Goal: Find specific page/section: Find specific page/section

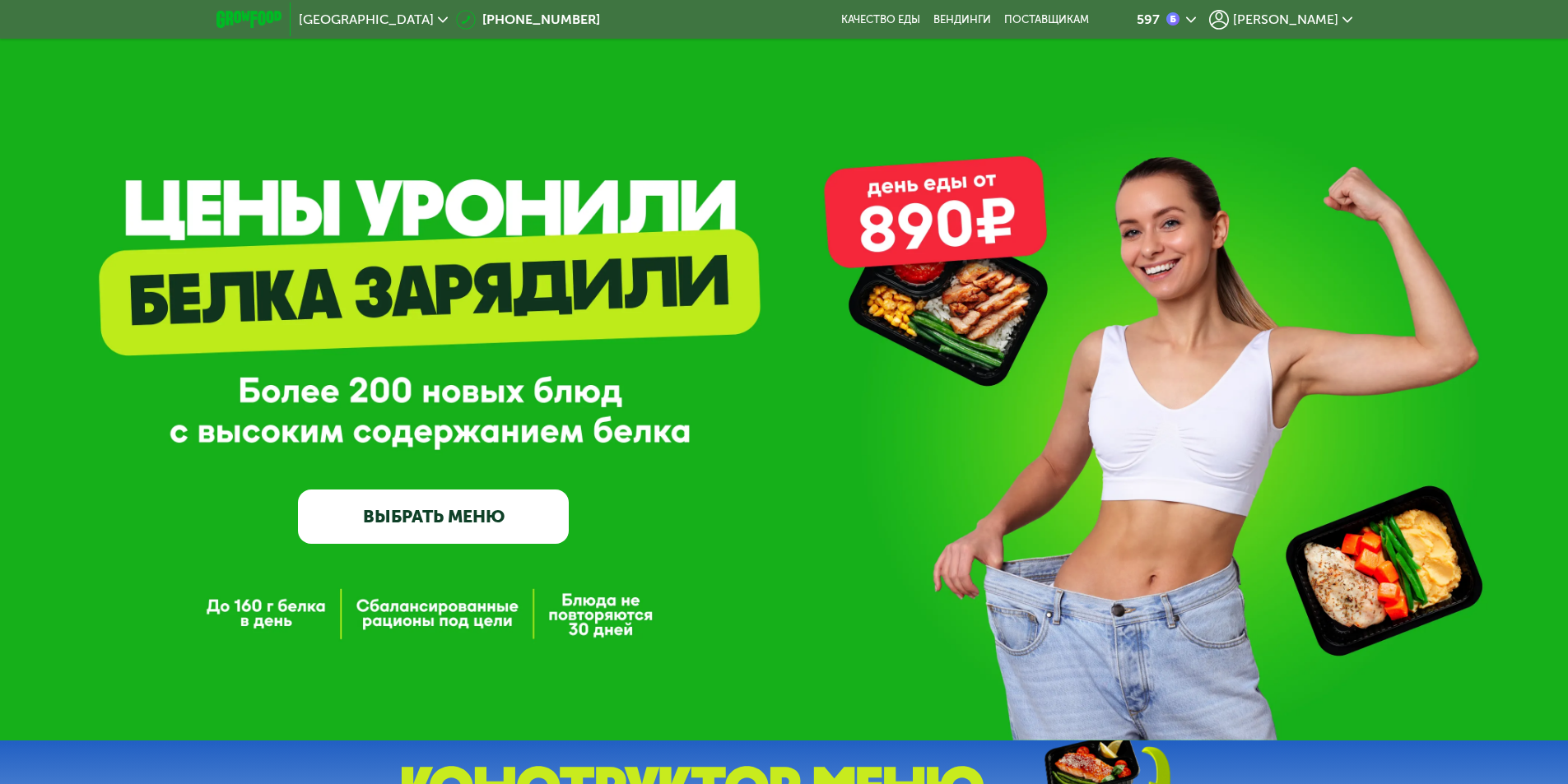
click at [1229, 10] on icon at bounding box center [1220, 20] width 20 height 20
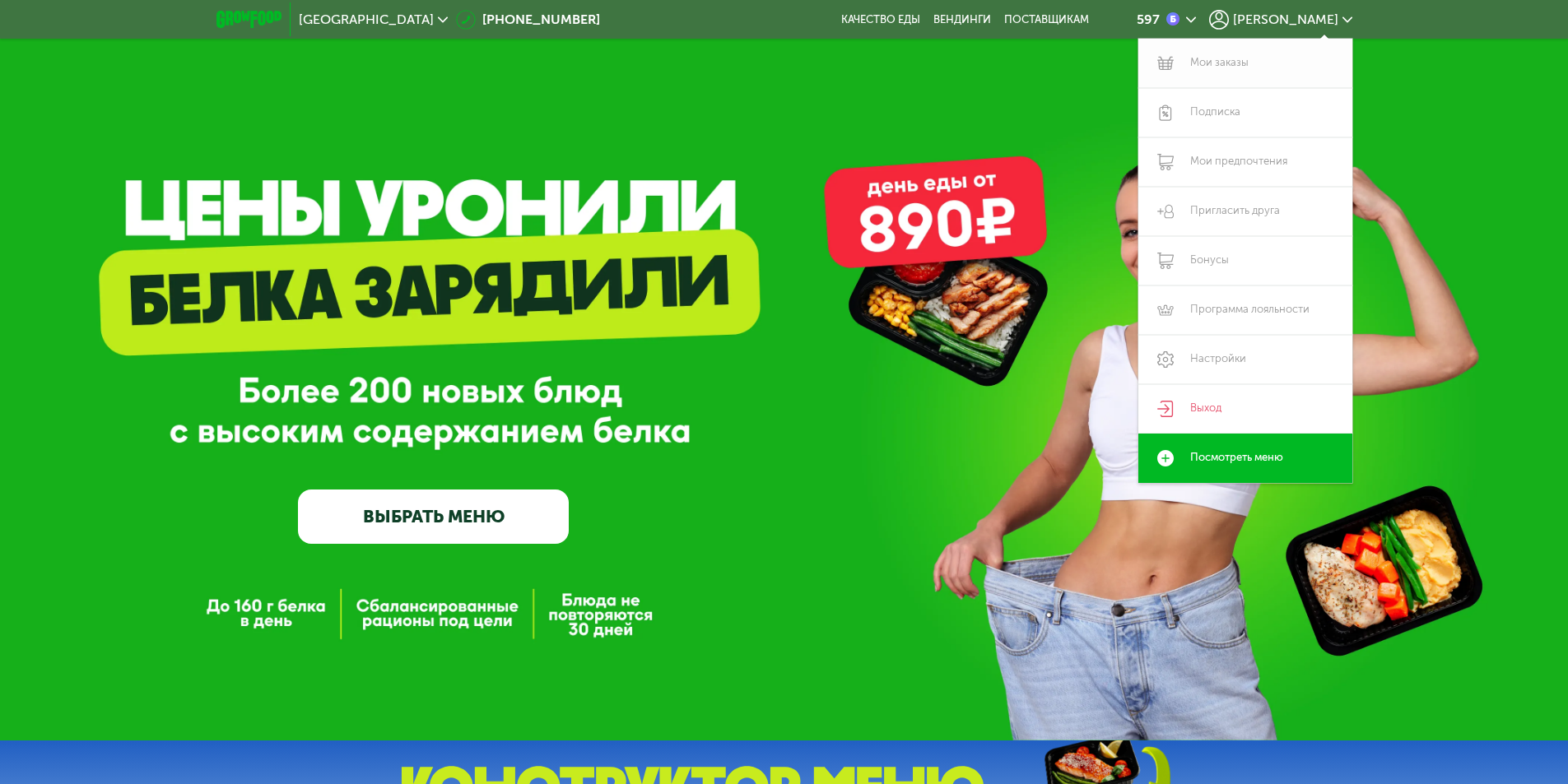
click at [1224, 63] on link "Мои заказы" at bounding box center [1245, 63] width 214 height 49
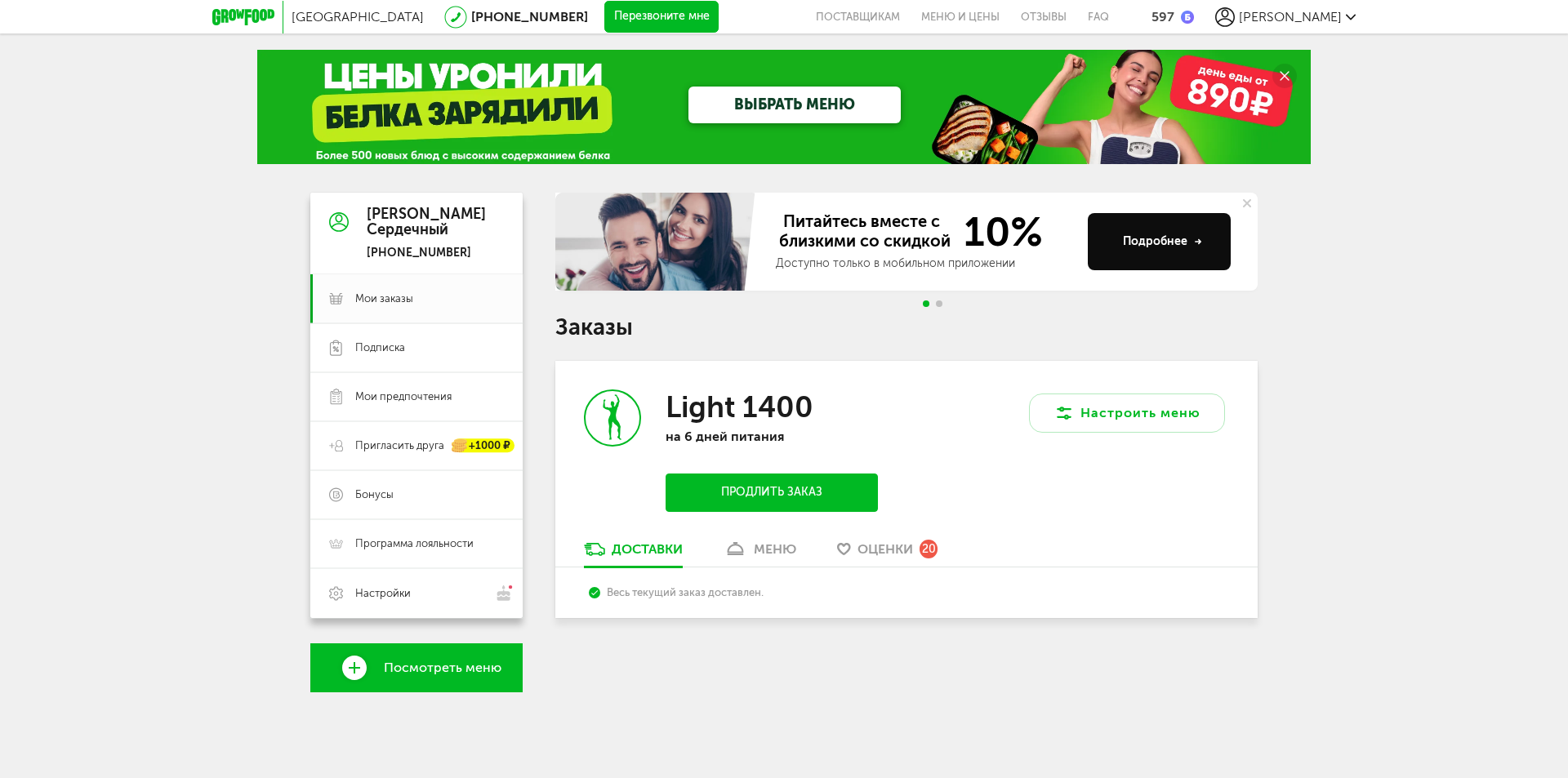
click at [783, 542] on div "меню" at bounding box center [774, 548] width 43 height 15
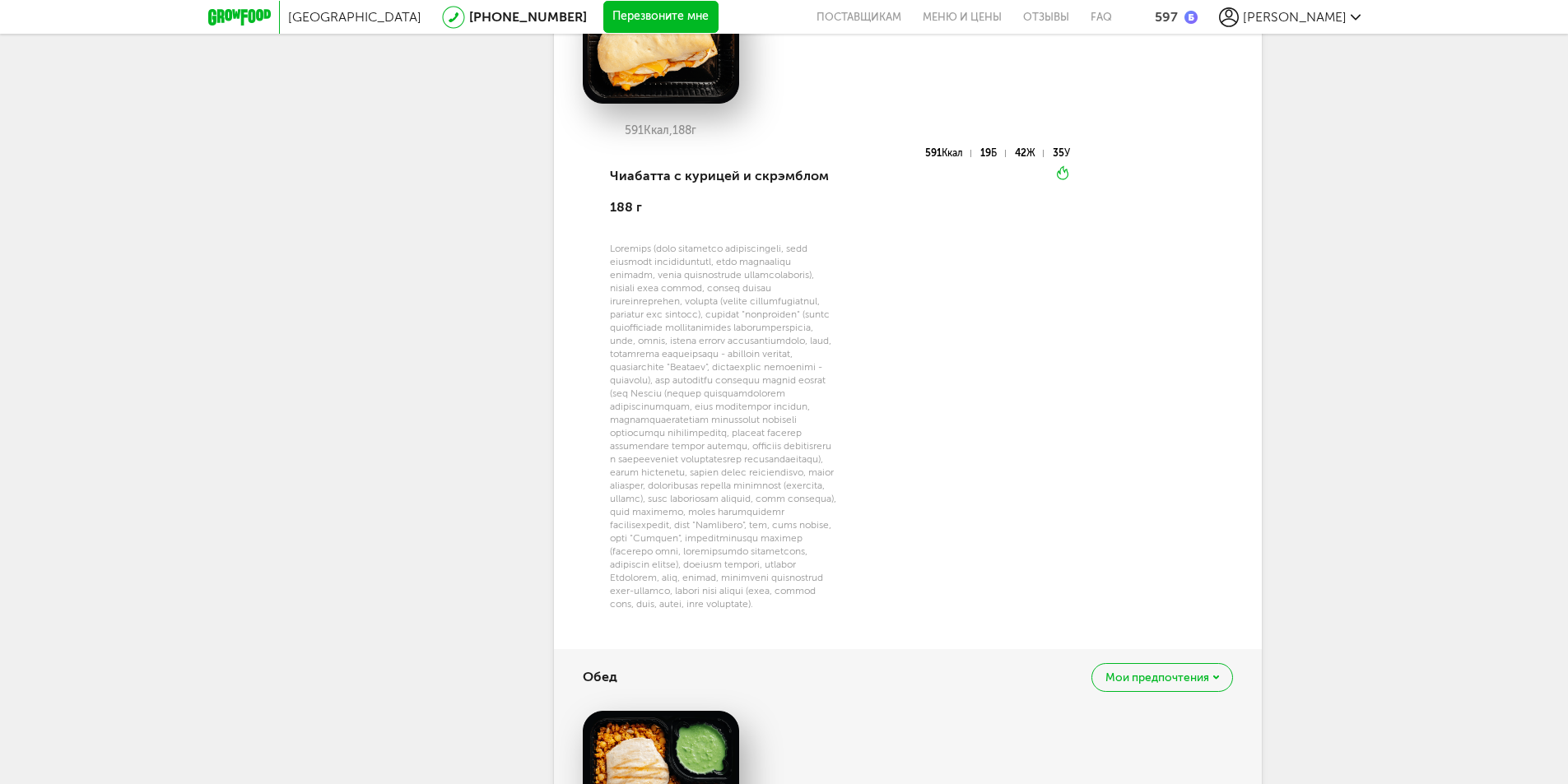
scroll to position [652, 0]
